Goal: Task Accomplishment & Management: Use online tool/utility

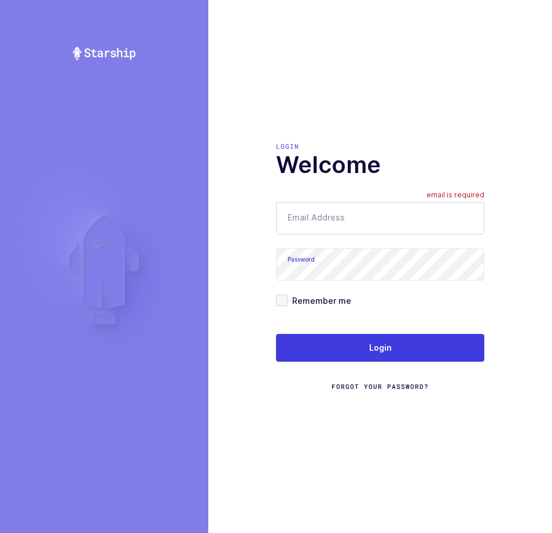
drag, startPoint x: 340, startPoint y: 240, endPoint x: 354, endPoint y: 229, distance: 18.2
click at [341, 237] on form "Email Address email is required Password Remember me Login Forgot Your Password?" at bounding box center [380, 296] width 208 height 189
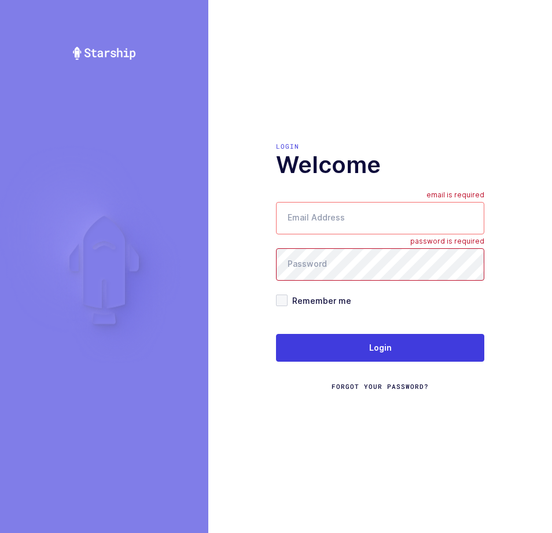
click at [357, 222] on input "Email Address" at bounding box center [380, 218] width 208 height 32
type input "zack1239753@gmail.com"
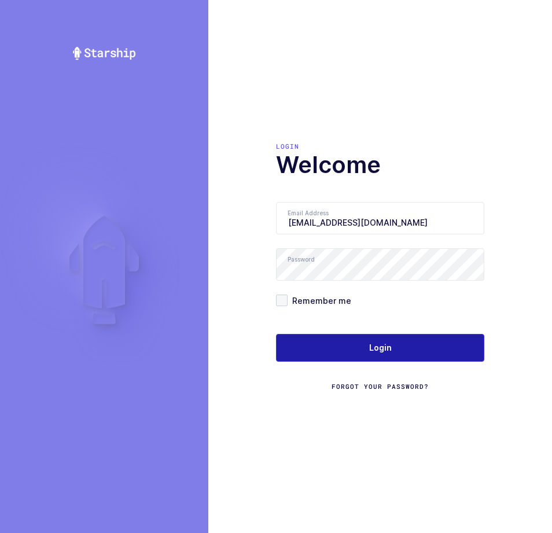
click at [412, 337] on button "Login" at bounding box center [380, 348] width 208 height 28
click at [390, 344] on span "Login" at bounding box center [380, 348] width 23 height 12
click at [405, 348] on button "Login" at bounding box center [380, 348] width 208 height 28
click at [411, 361] on button "Login" at bounding box center [380, 348] width 208 height 28
